Goal: Information Seeking & Learning: Learn about a topic

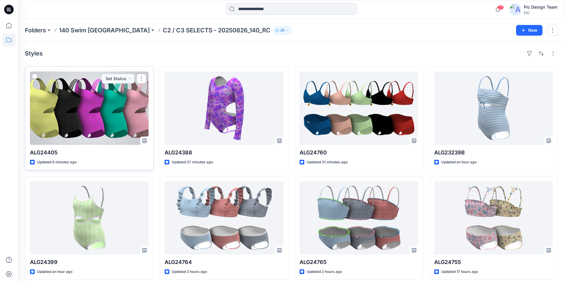
click at [113, 98] on div at bounding box center [89, 107] width 119 height 73
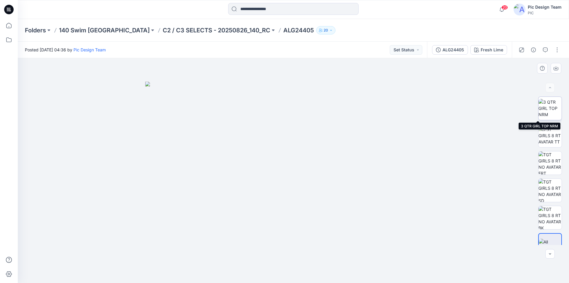
click at [550, 106] on img at bounding box center [550, 108] width 23 height 19
drag, startPoint x: 331, startPoint y: 223, endPoint x: 276, endPoint y: 36, distance: 194.4
click at [196, 29] on p "C2 / C3 SELECTS - 20250826_140_RC" at bounding box center [217, 30] width 108 height 8
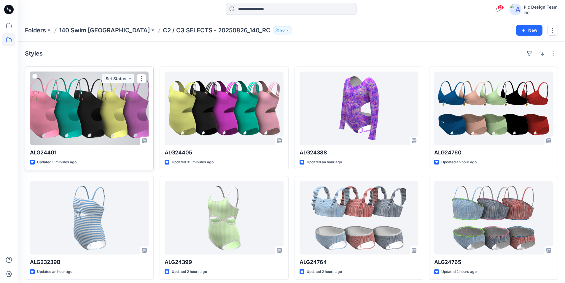
click at [95, 100] on div at bounding box center [89, 107] width 119 height 73
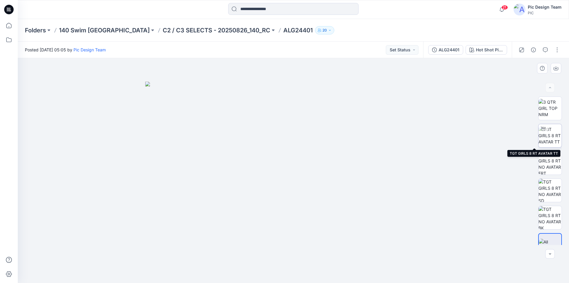
click at [548, 134] on img at bounding box center [550, 135] width 23 height 19
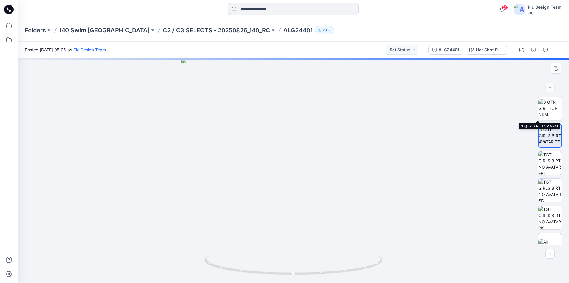
click at [551, 113] on img at bounding box center [550, 108] width 23 height 19
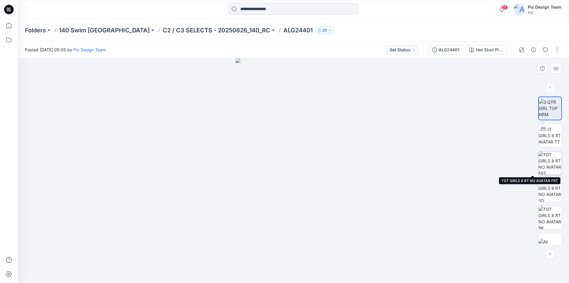
click at [550, 163] on img at bounding box center [550, 162] width 23 height 23
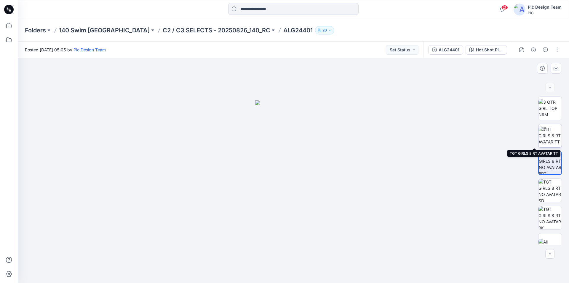
click at [547, 128] on img at bounding box center [550, 135] width 23 height 19
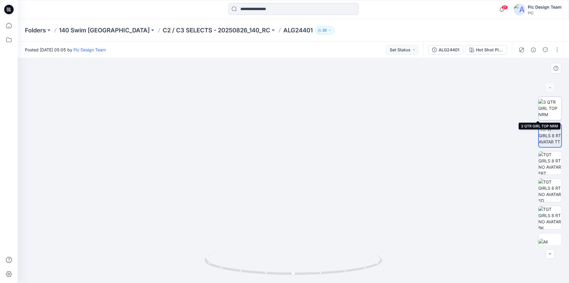
click at [551, 110] on img at bounding box center [550, 108] width 23 height 19
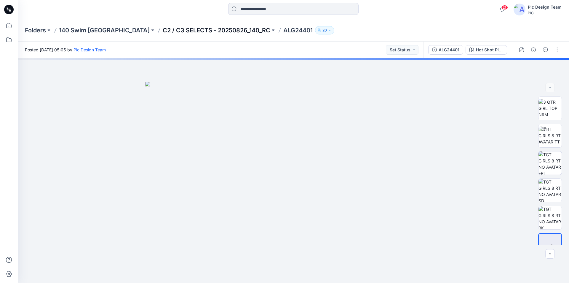
click at [163, 29] on p "C2 / C3 SELECTS - 20250826_140_RC" at bounding box center [217, 30] width 108 height 8
